Goal: Register for event/course

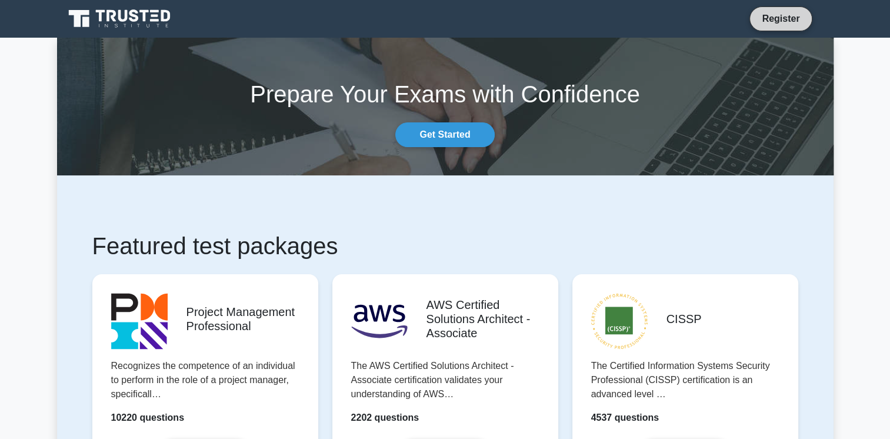
drag, startPoint x: 0, startPoint y: 0, endPoint x: 768, endPoint y: 22, distance: 767.9
click at [768, 22] on link "Register" at bounding box center [781, 18] width 52 height 15
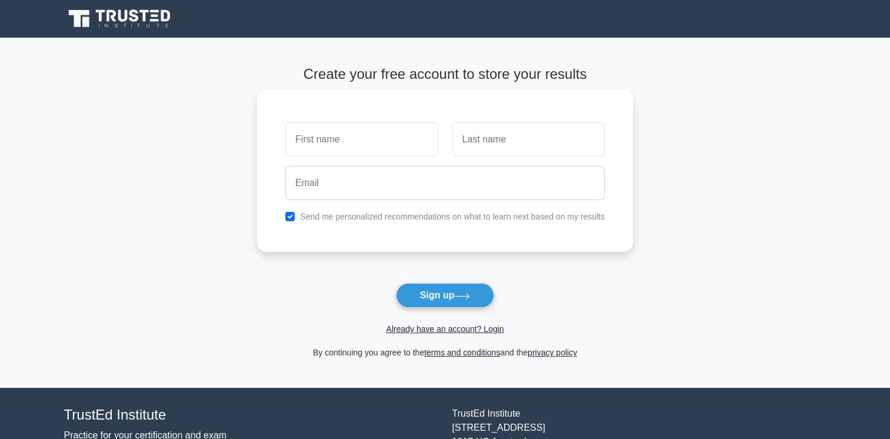
click at [399, 126] on input "text" at bounding box center [361, 139] width 152 height 34
type input "[PERSON_NAME]"
click at [484, 145] on input "text" at bounding box center [528, 139] width 152 height 34
type input "Alhalabi"
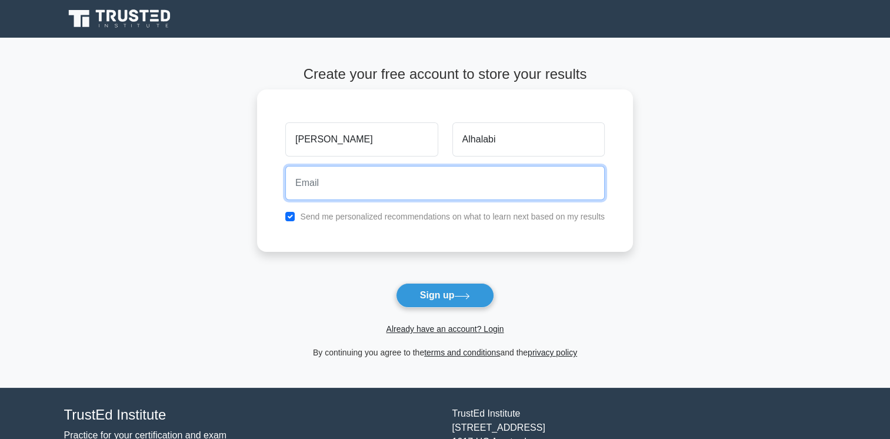
click at [412, 196] on input "email" at bounding box center [444, 183] width 319 height 34
type input "imk_h@hotmail.com"
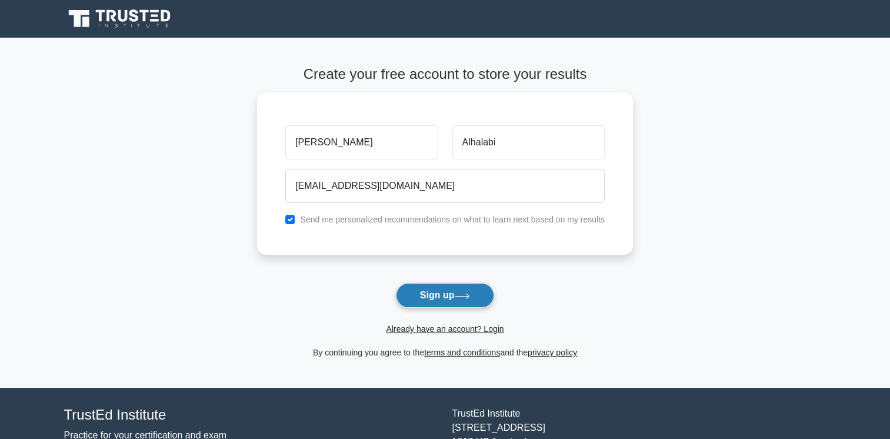
click at [426, 283] on button "Sign up" at bounding box center [445, 295] width 99 height 25
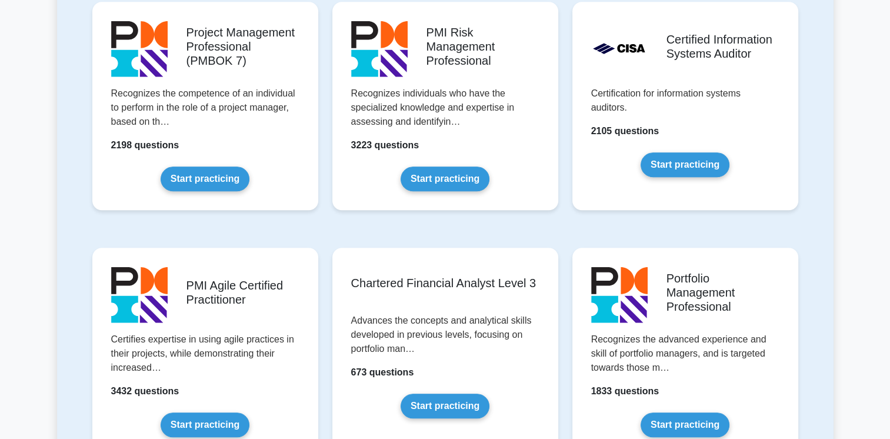
scroll to position [1153, 0]
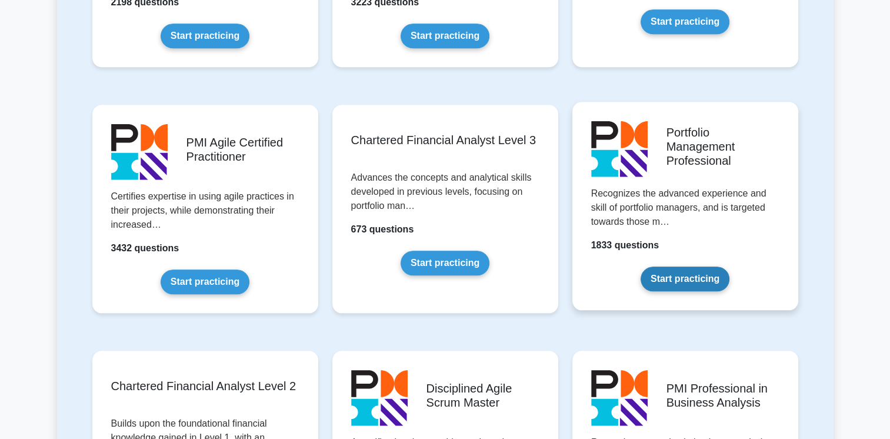
click at [692, 281] on link "Start practicing" at bounding box center [684, 278] width 89 height 25
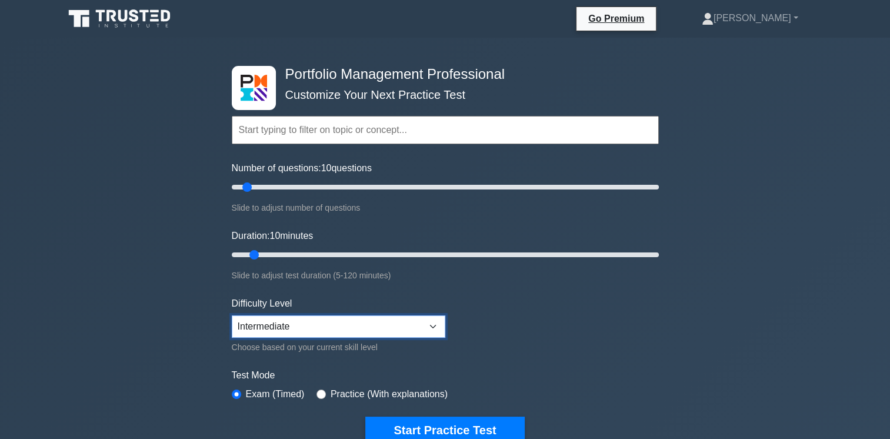
click at [343, 328] on select "Beginner Intermediate Expert" at bounding box center [338, 326] width 213 height 22
drag, startPoint x: 516, startPoint y: 288, endPoint x: 808, endPoint y: 219, distance: 300.3
click at [808, 219] on div "Portfolio Management Professional Customize Your Next Practice Test Topics Port…" at bounding box center [445, 397] width 890 height 718
drag, startPoint x: 249, startPoint y: 186, endPoint x: 268, endPoint y: 236, distance: 54.2
type input "20"
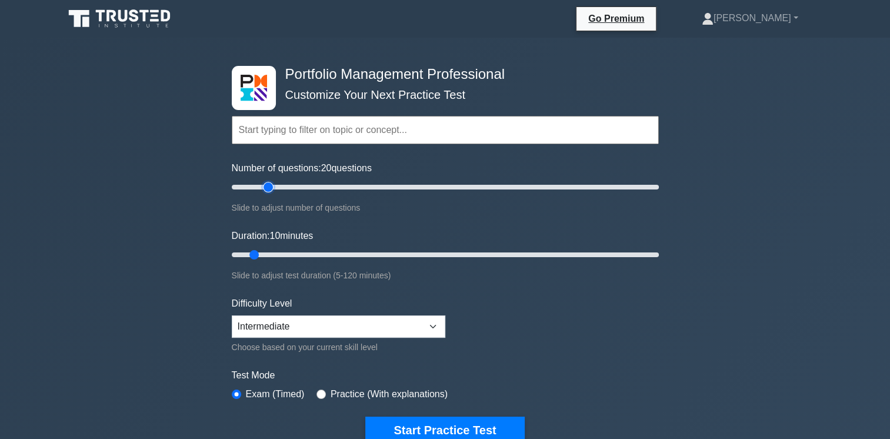
click at [268, 194] on input "Number of questions: 20 questions" at bounding box center [445, 187] width 427 height 14
click at [780, 25] on link "[PERSON_NAME]" at bounding box center [749, 18] width 153 height 24
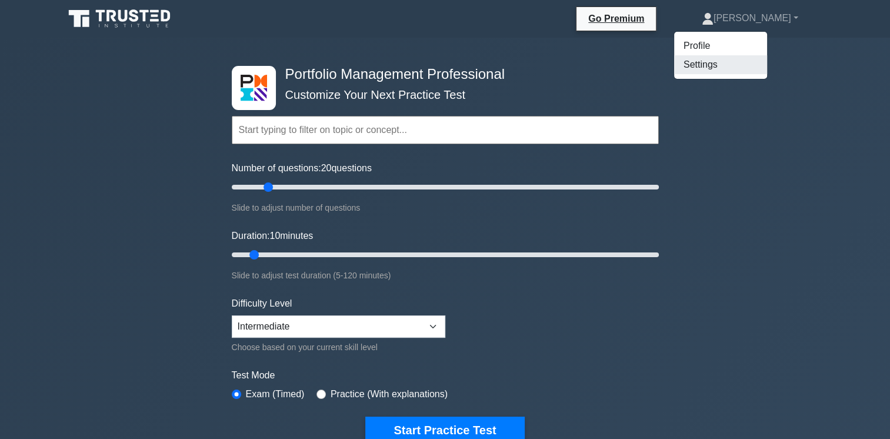
click at [748, 63] on link "Settings" at bounding box center [720, 64] width 93 height 19
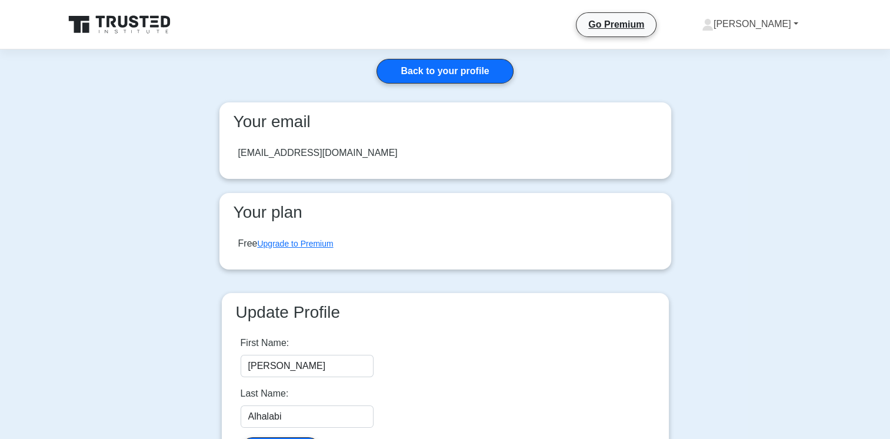
click at [766, 26] on link "[PERSON_NAME]" at bounding box center [749, 24] width 153 height 24
click at [732, 52] on link "Profile" at bounding box center [720, 51] width 93 height 19
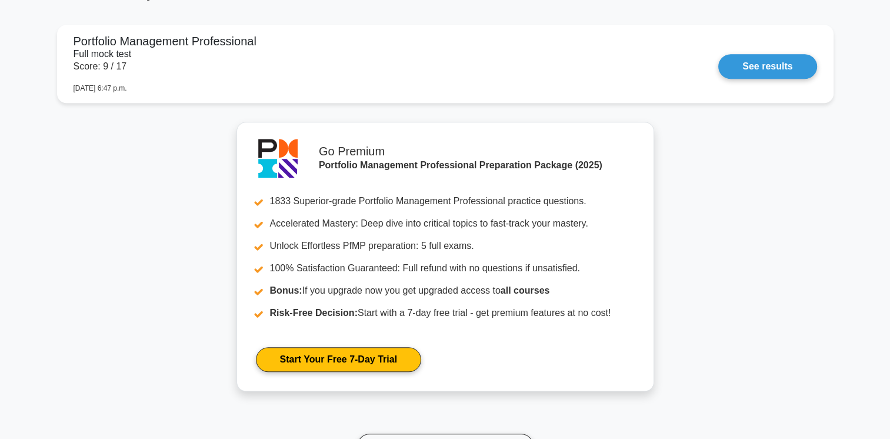
scroll to position [823, 0]
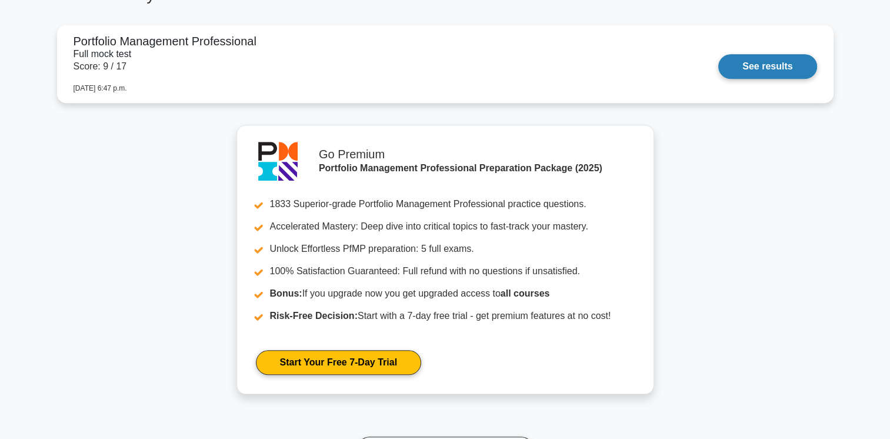
click at [779, 62] on link "See results" at bounding box center [767, 66] width 98 height 25
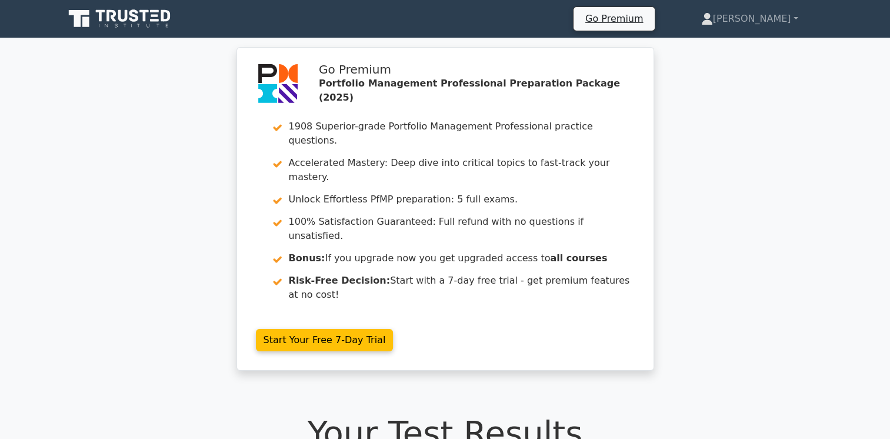
click at [162, 20] on icon at bounding box center [166, 16] width 9 height 12
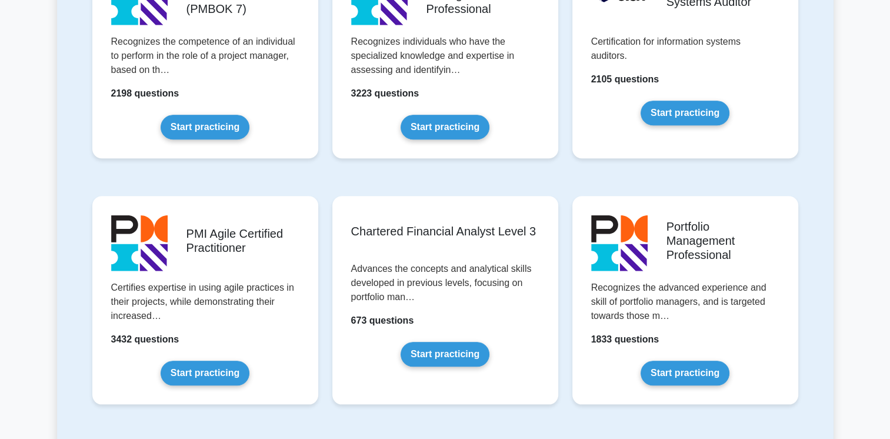
scroll to position [1080, 0]
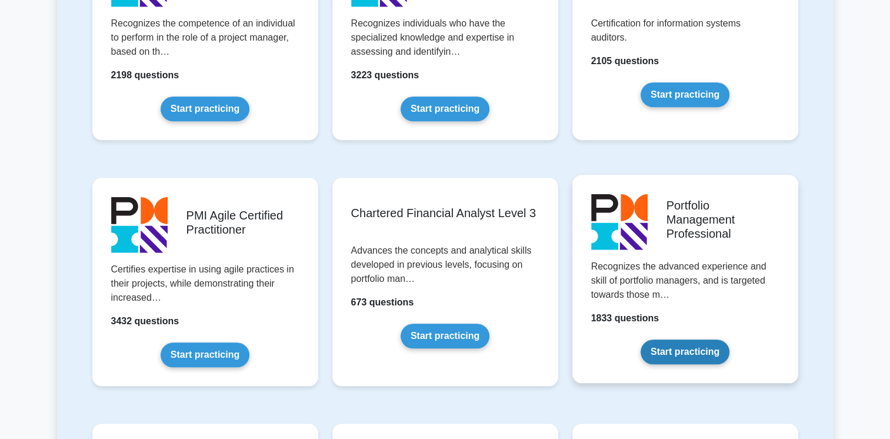
click at [729, 339] on link "Start practicing" at bounding box center [684, 351] width 89 height 25
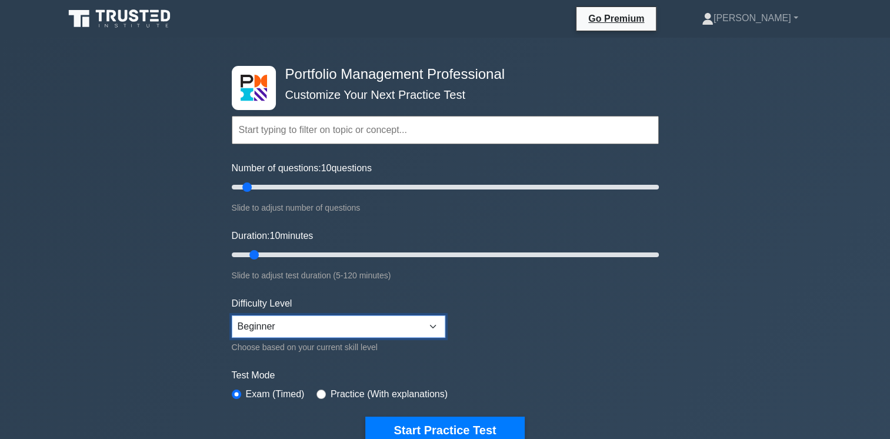
click at [320, 319] on select "Beginner Intermediate Expert" at bounding box center [338, 326] width 213 height 22
click at [332, 296] on div "Difficulty Level Beginner Intermediate Expert Choose based on your current skil…" at bounding box center [338, 325] width 213 height 58
